Goal: Check status: Check status

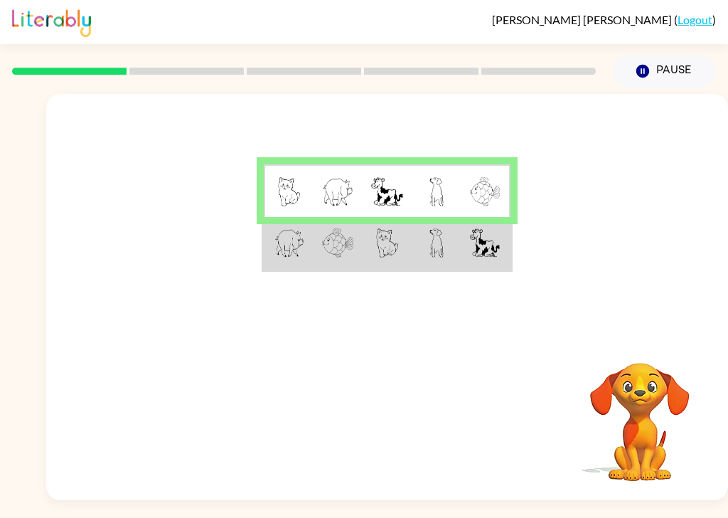
click at [479, 252] on img at bounding box center [485, 242] width 31 height 29
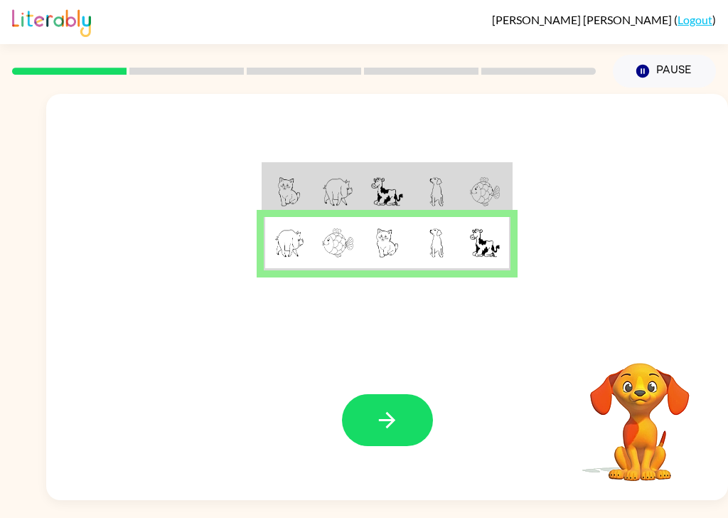
click at [411, 431] on button "button" at bounding box center [387, 420] width 91 height 52
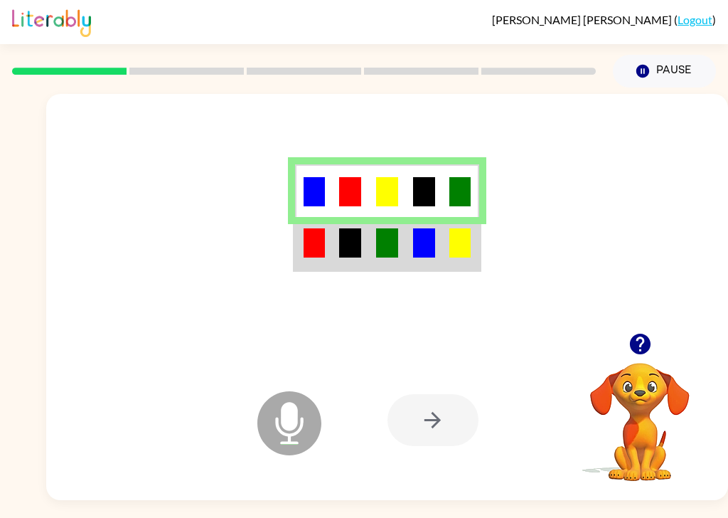
click at [328, 246] on td at bounding box center [313, 243] width 37 height 53
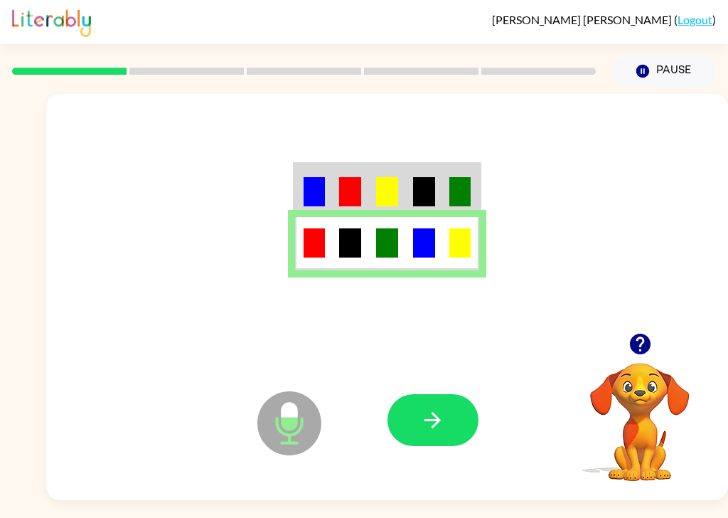
click at [452, 435] on button "button" at bounding box center [432, 420] width 91 height 52
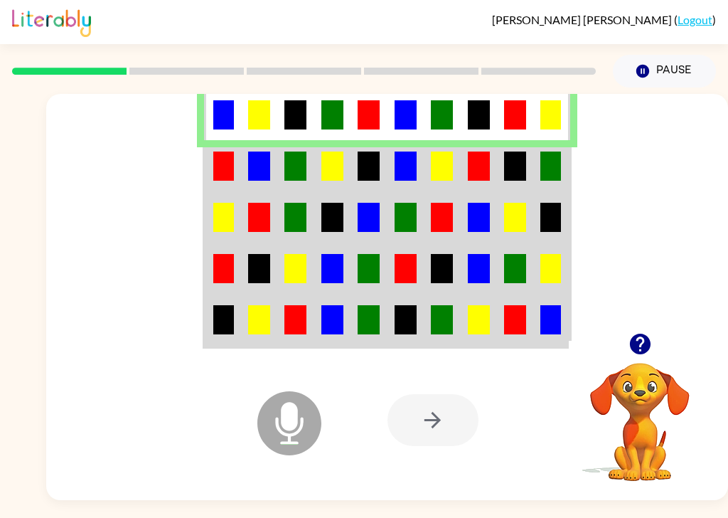
click at [484, 171] on img at bounding box center [479, 165] width 22 height 29
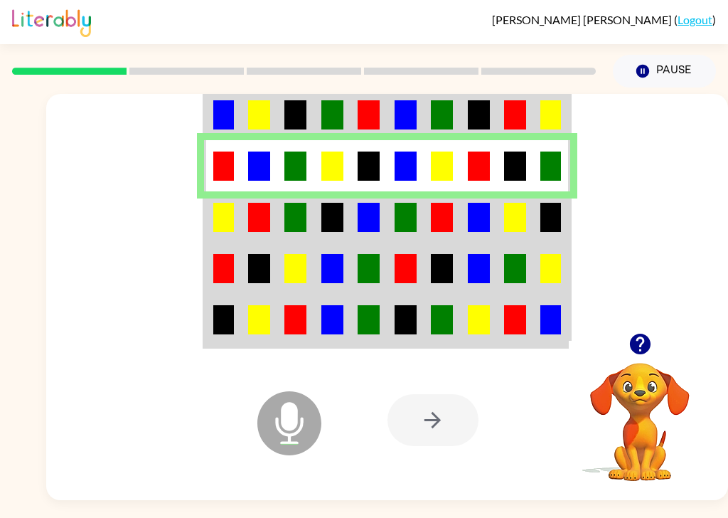
click at [378, 208] on img at bounding box center [369, 217] width 22 height 29
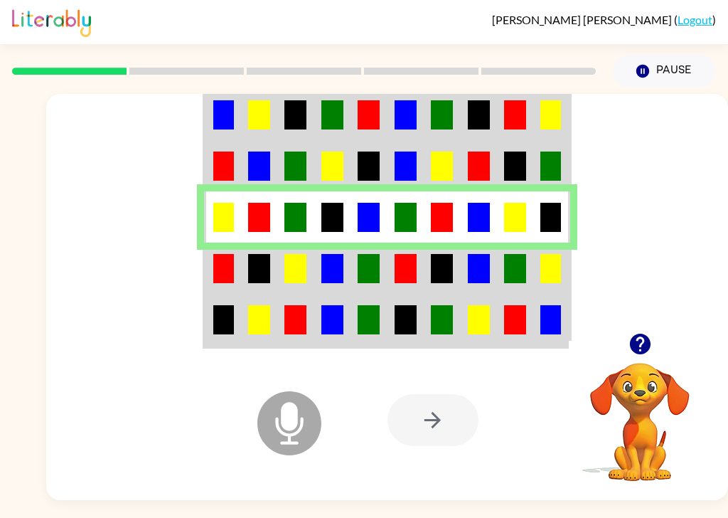
click at [218, 274] on img at bounding box center [223, 268] width 21 height 29
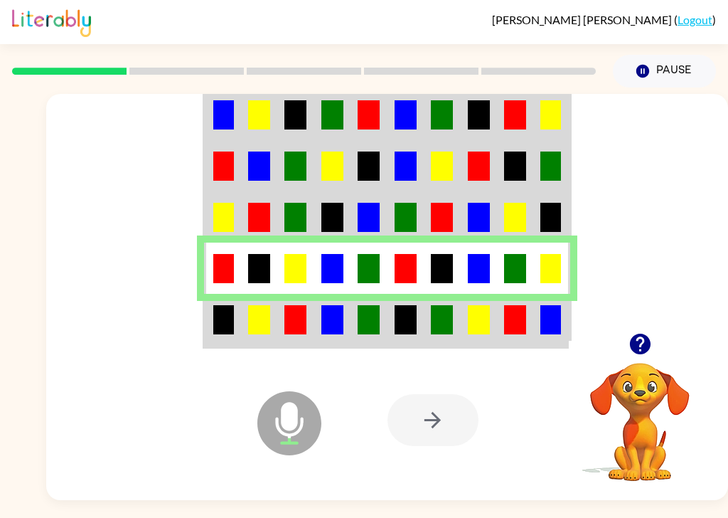
click at [205, 341] on td at bounding box center [222, 320] width 36 height 53
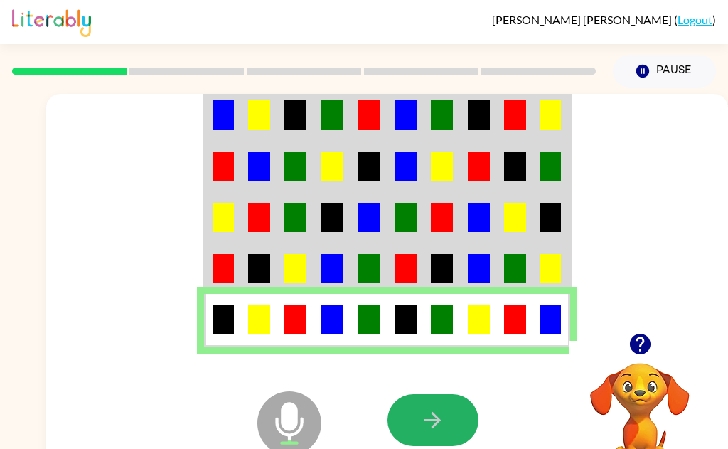
click at [434, 412] on icon "button" at bounding box center [432, 419] width 25 height 25
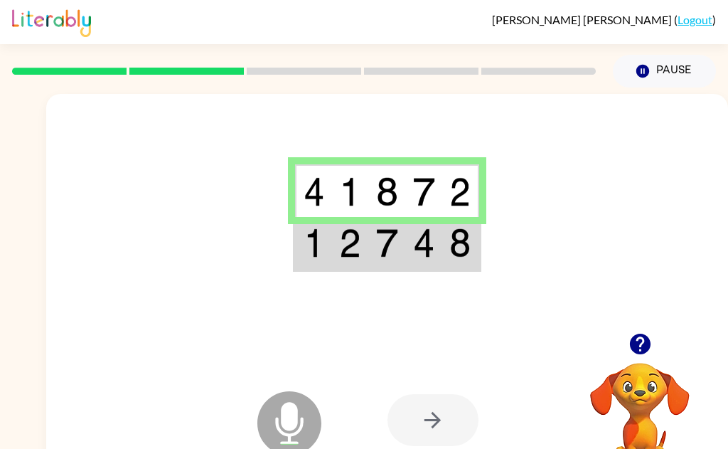
click at [329, 279] on div at bounding box center [387, 213] width 682 height 239
click at [317, 252] on img at bounding box center [314, 242] width 21 height 29
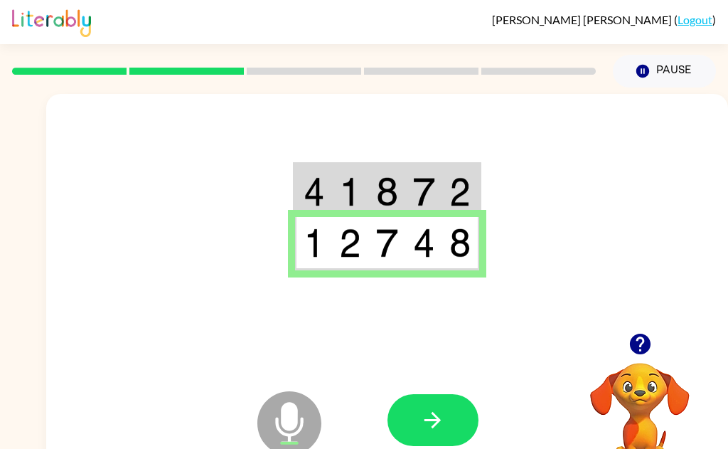
click at [316, 242] on img at bounding box center [314, 242] width 21 height 29
click at [431, 413] on icon "button" at bounding box center [432, 419] width 25 height 25
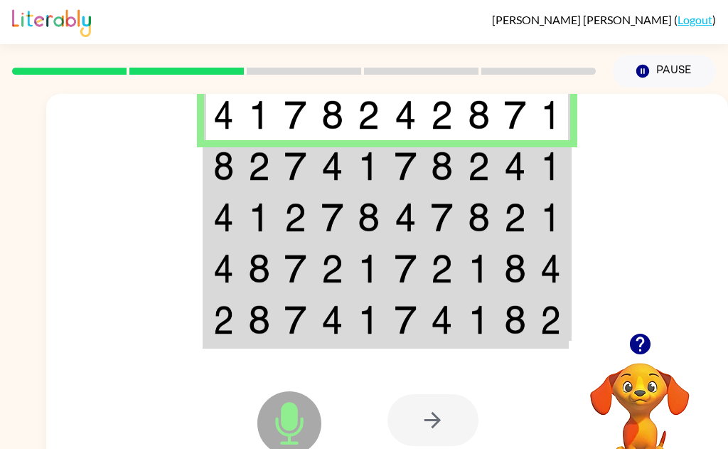
click at [220, 169] on img at bounding box center [223, 165] width 21 height 29
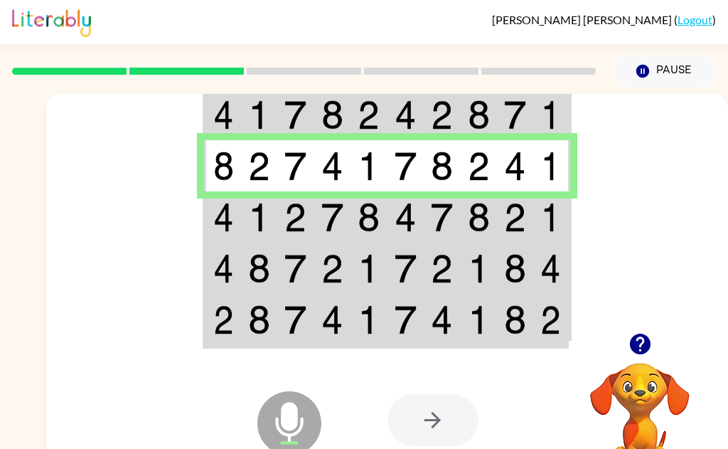
click at [232, 218] on img at bounding box center [223, 217] width 21 height 29
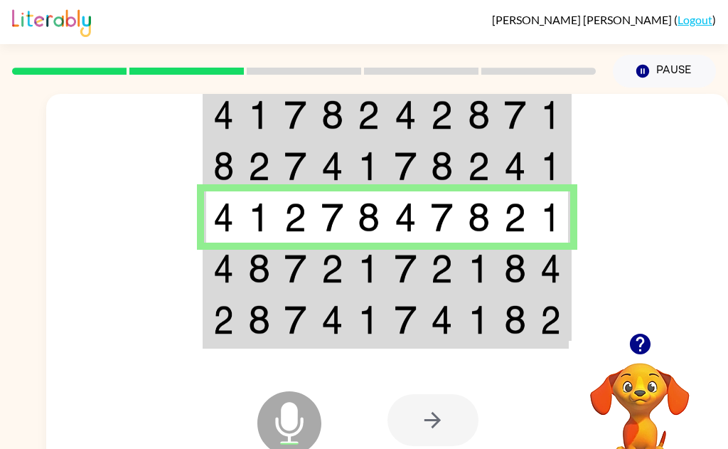
click at [220, 262] on img at bounding box center [223, 268] width 21 height 29
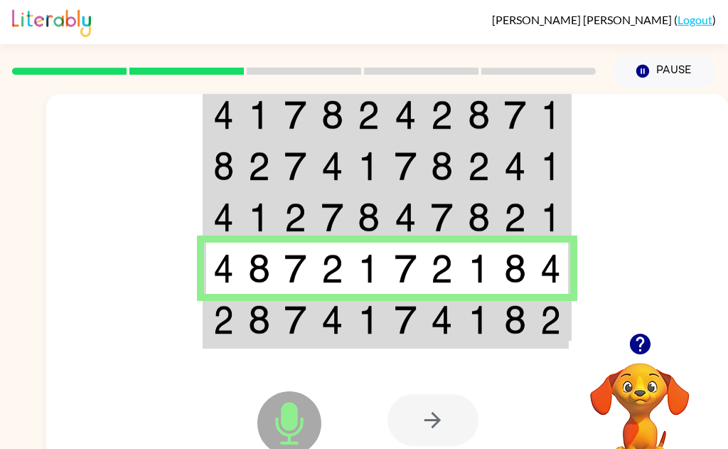
click at [259, 332] on img at bounding box center [259, 319] width 22 height 29
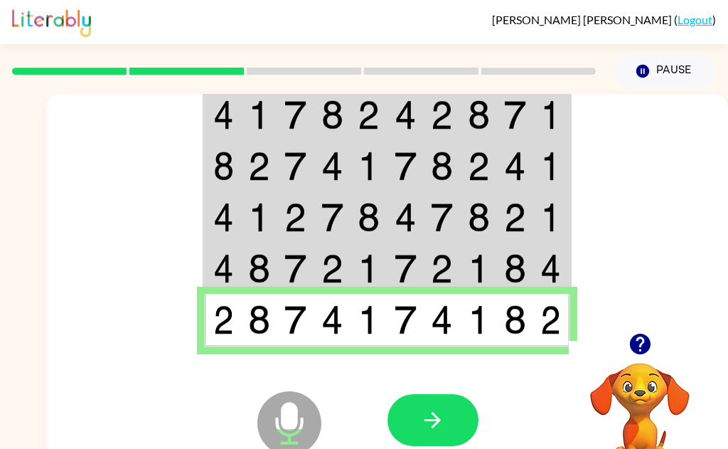
click at [434, 431] on icon "button" at bounding box center [432, 419] width 25 height 25
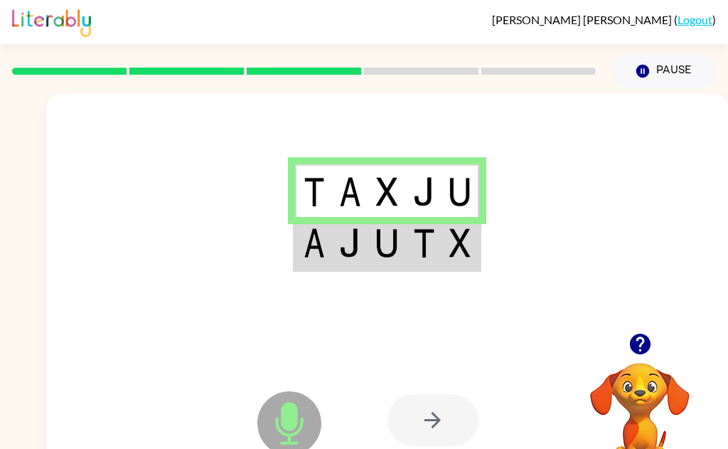
click at [310, 257] on img at bounding box center [314, 242] width 21 height 29
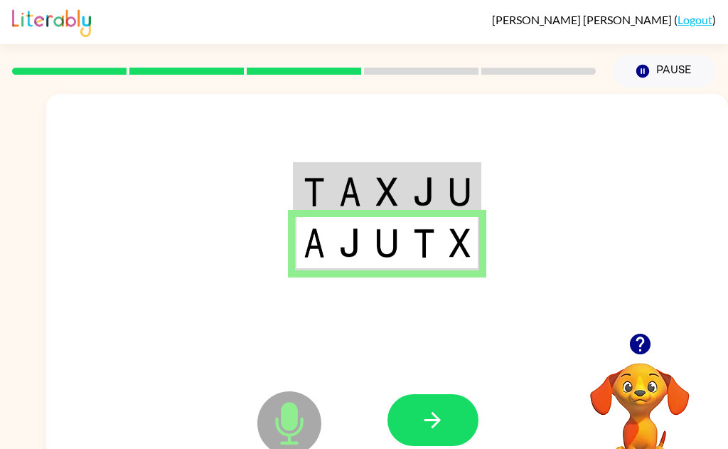
click at [453, 396] on button "button" at bounding box center [432, 420] width 91 height 52
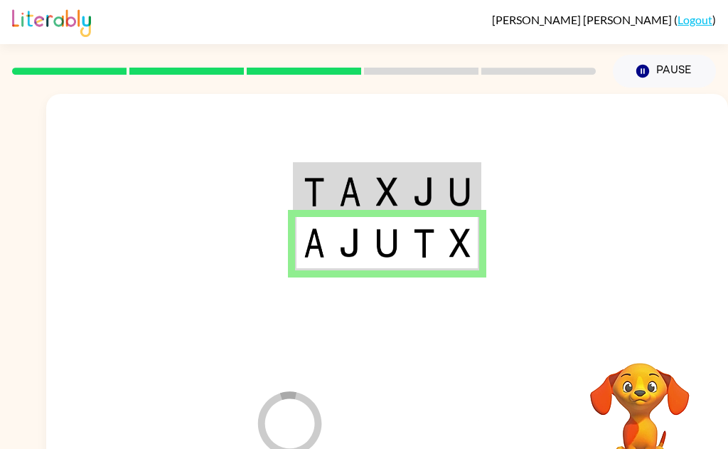
click at [451, 423] on div at bounding box center [486, 420] width 199 height 160
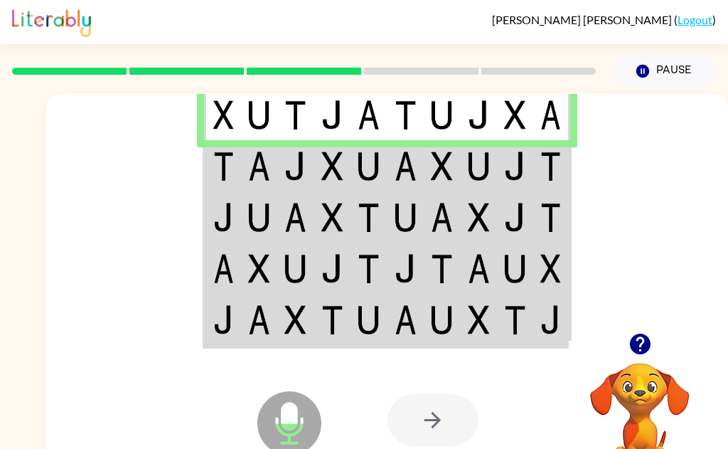
click at [223, 180] on img at bounding box center [223, 165] width 21 height 29
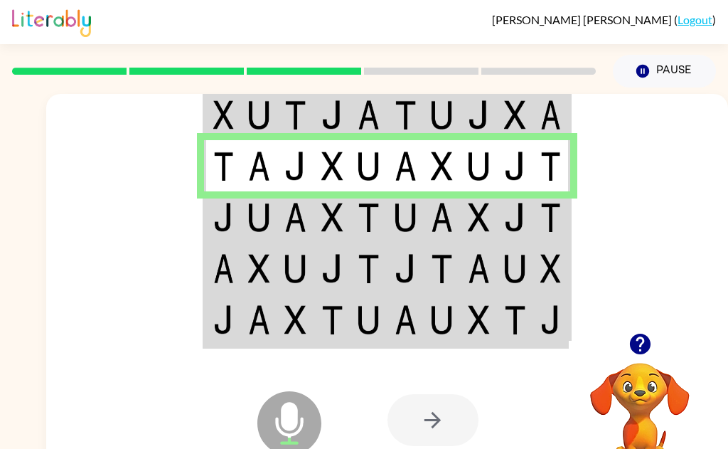
click at [220, 223] on img at bounding box center [223, 217] width 21 height 29
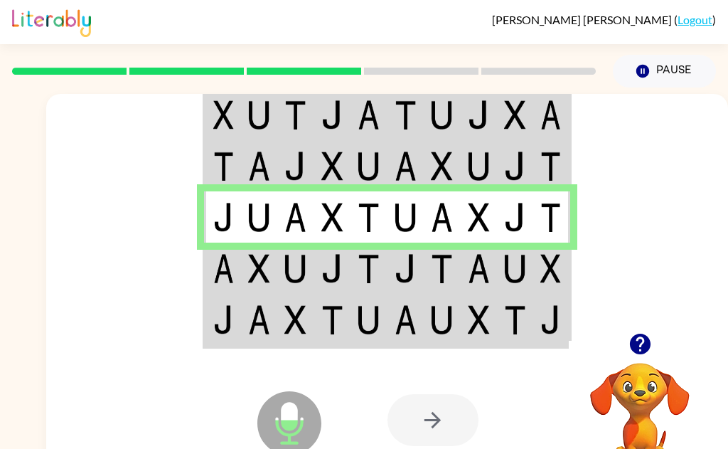
click at [231, 279] on img at bounding box center [223, 268] width 21 height 29
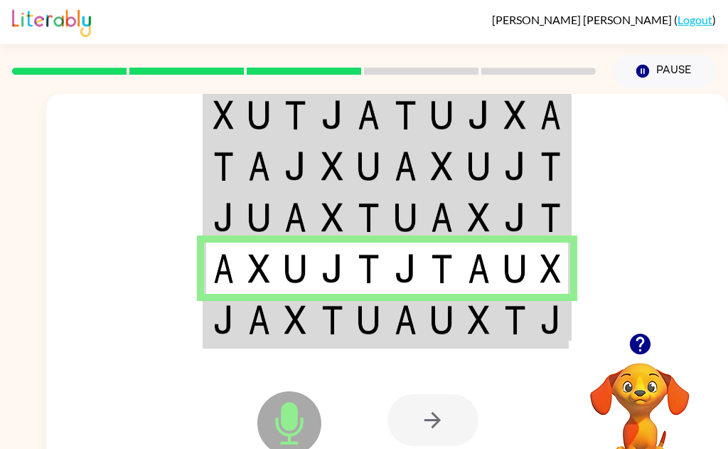
click at [224, 315] on img at bounding box center [223, 319] width 21 height 29
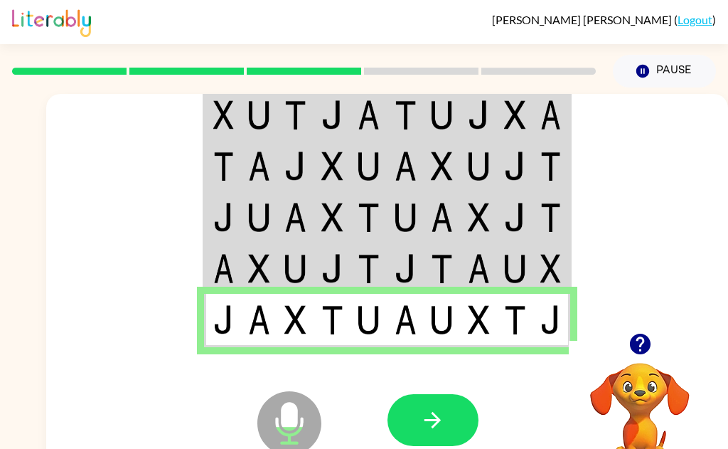
click at [424, 426] on icon "button" at bounding box center [432, 419] width 25 height 25
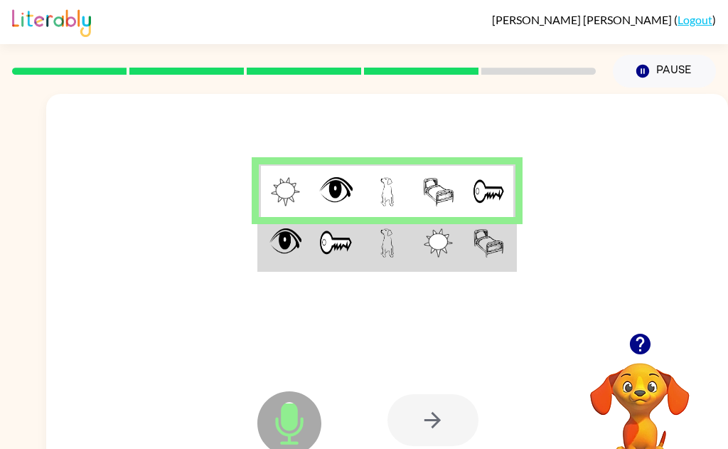
click at [288, 242] on img at bounding box center [285, 242] width 32 height 29
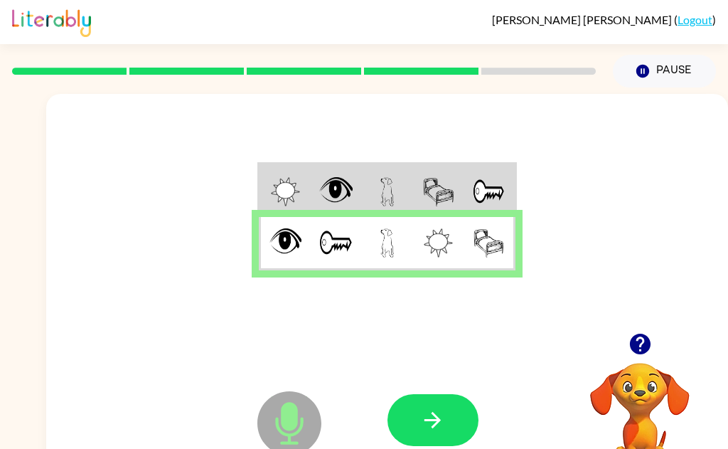
click at [414, 411] on button "button" at bounding box center [432, 420] width 91 height 52
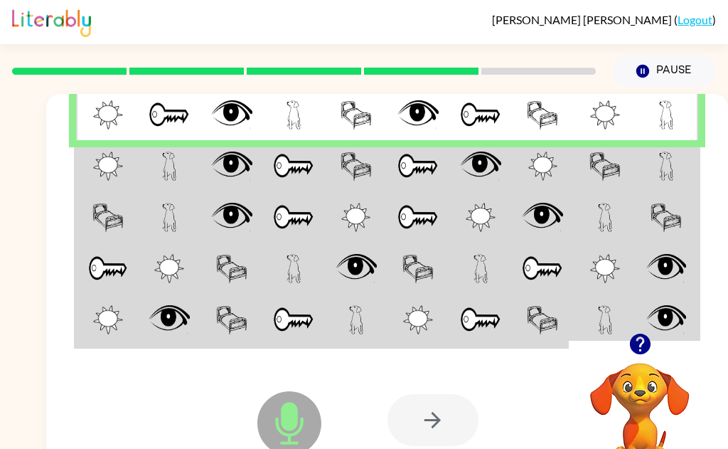
click at [93, 159] on img at bounding box center [108, 165] width 30 height 29
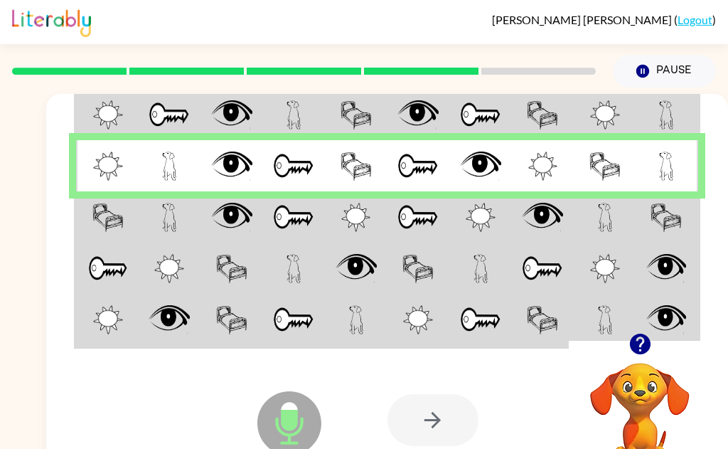
click at [139, 247] on td at bounding box center [169, 267] width 63 height 51
click at [100, 221] on img at bounding box center [107, 217] width 31 height 29
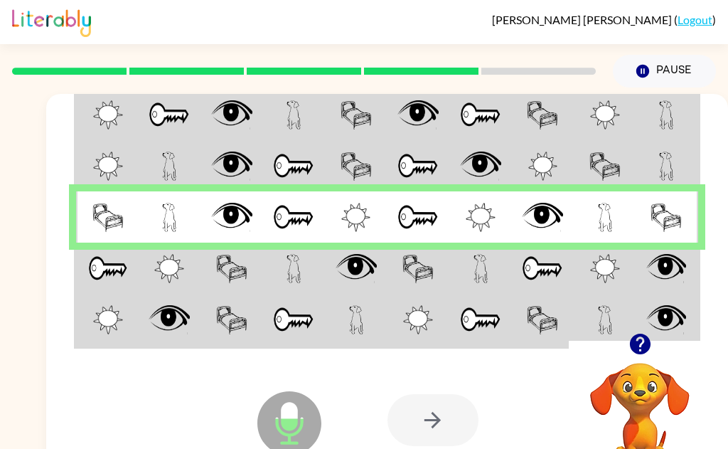
click at [87, 277] on td at bounding box center [107, 267] width 63 height 51
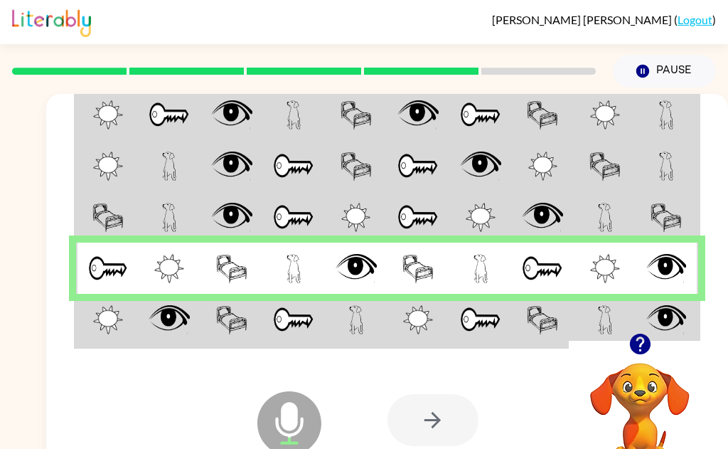
click at [87, 326] on td at bounding box center [107, 320] width 63 height 53
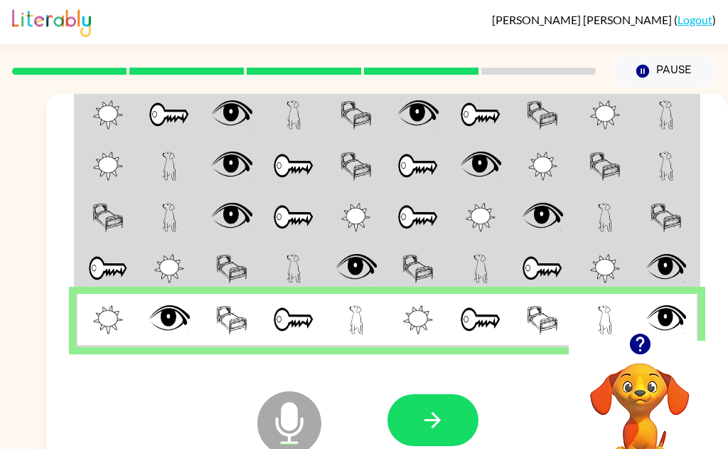
click at [417, 415] on button "button" at bounding box center [432, 420] width 91 height 52
